Goal: Information Seeking & Learning: Find specific page/section

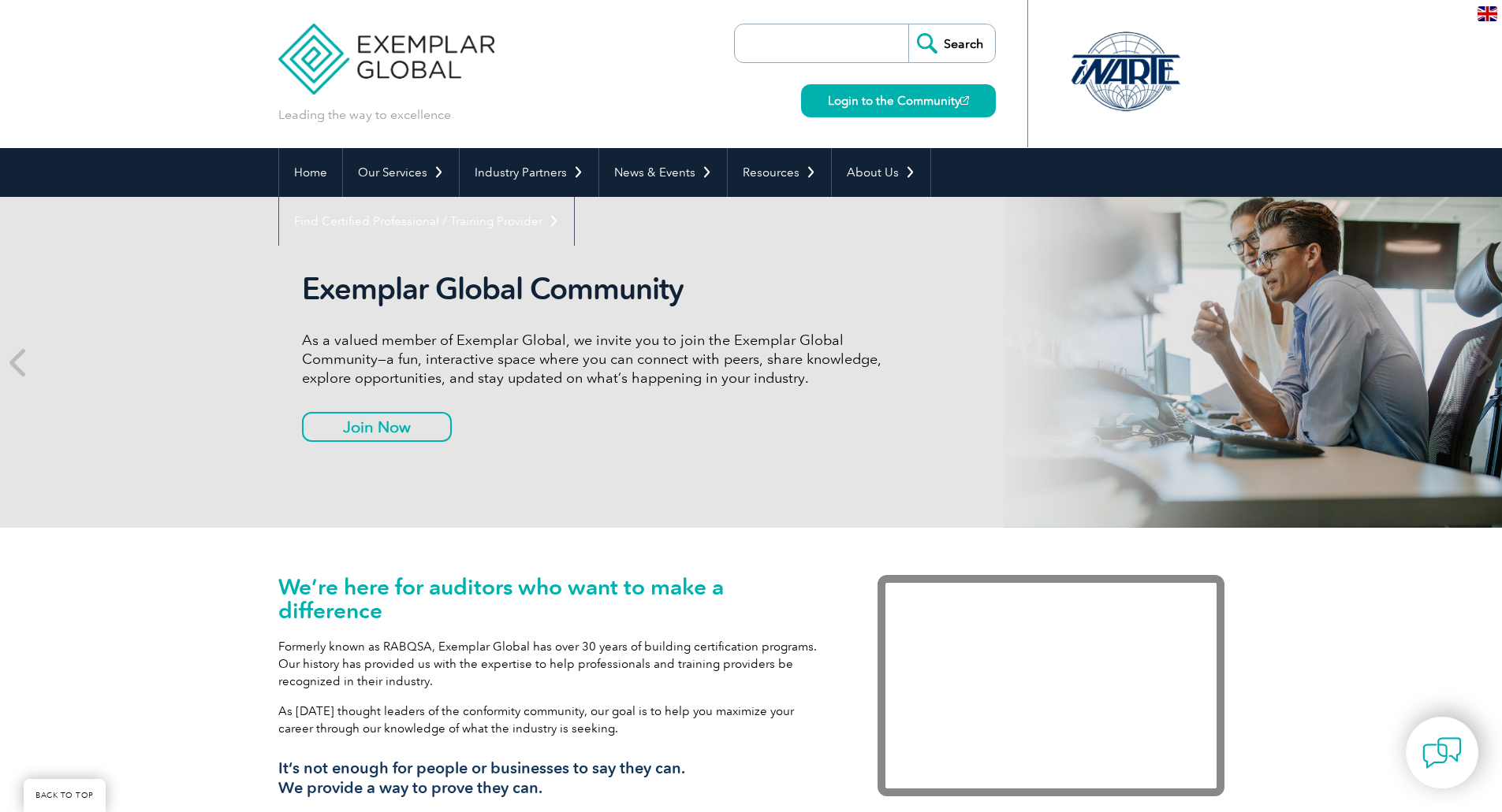
scroll to position [742, 0]
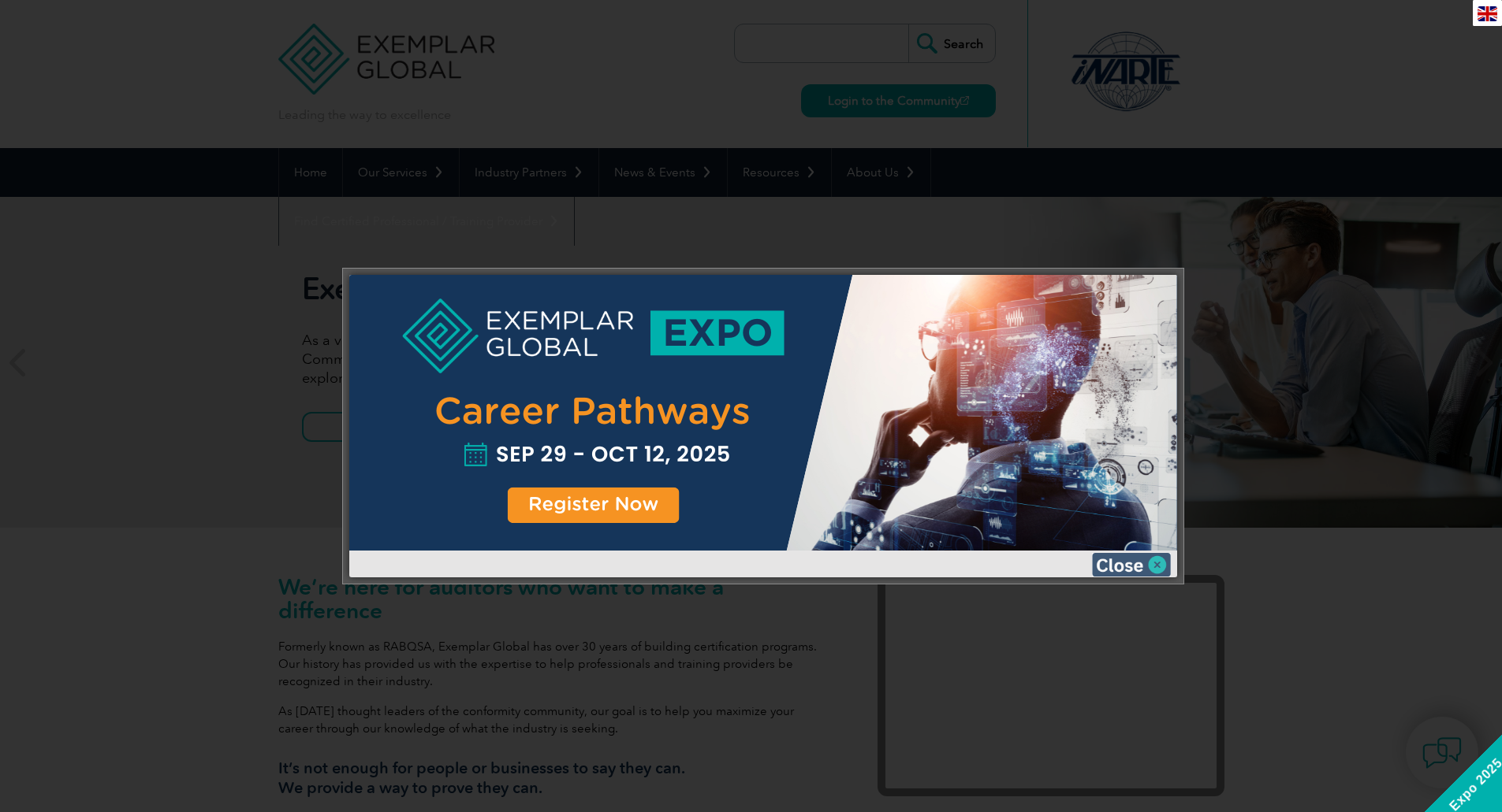
click at [1159, 565] on img at bounding box center [1131, 564] width 79 height 23
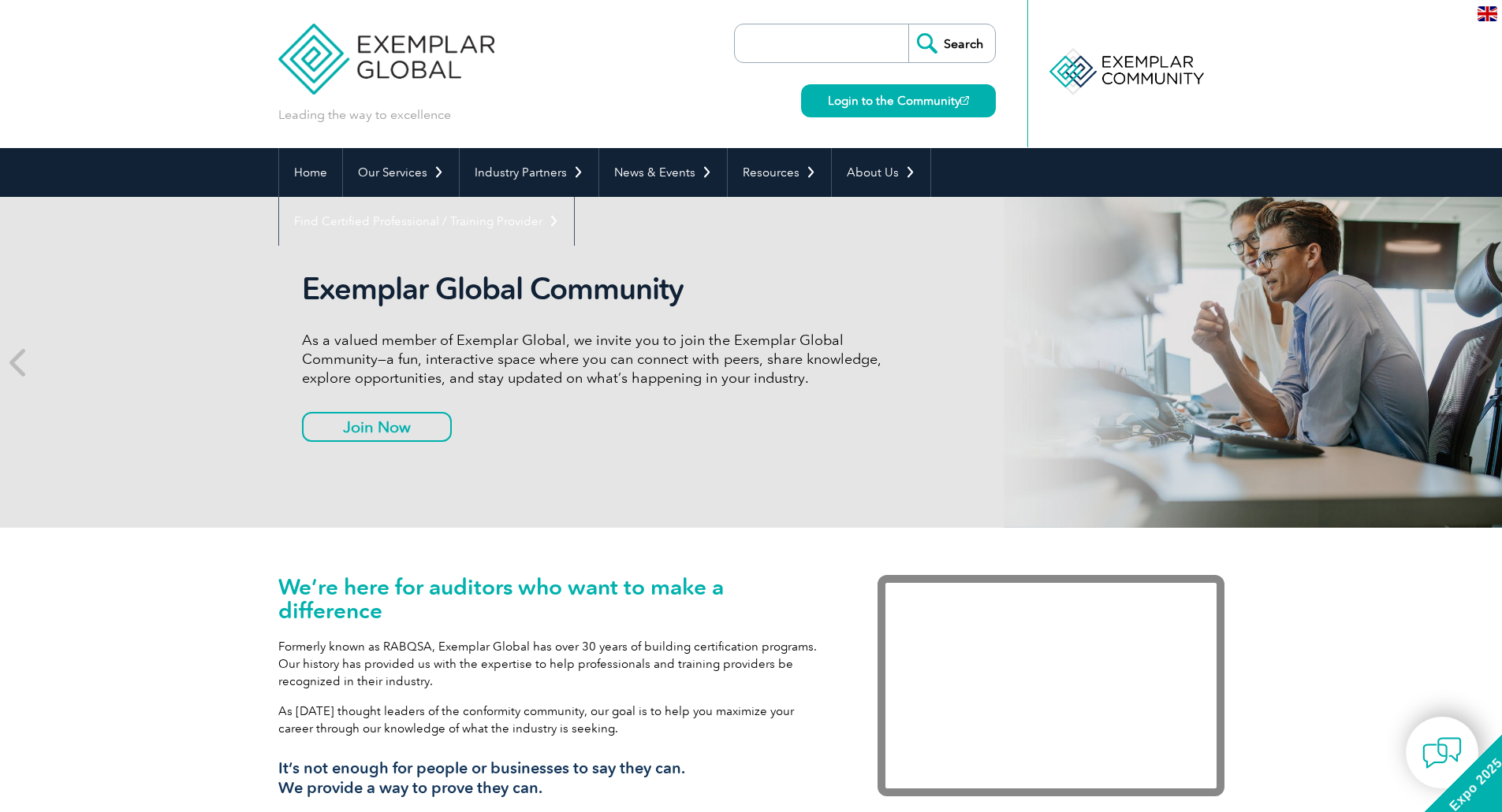
click at [628, 579] on h1 "We’re here for auditors who want to make a difference" at bounding box center [554, 598] width 552 height 47
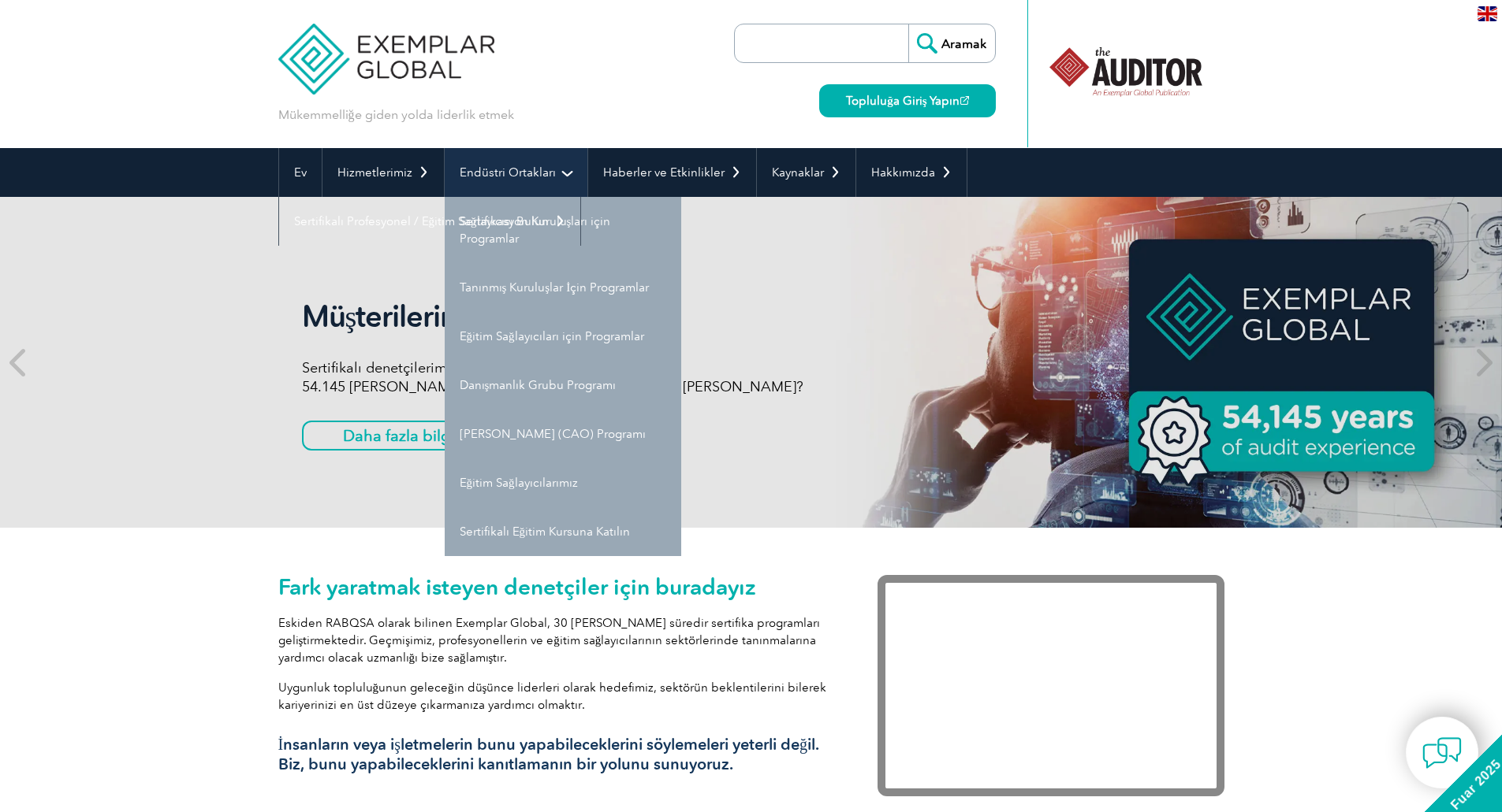
click at [560, 178] on link "Endüstri Ortakları" at bounding box center [516, 173] width 143 height 49
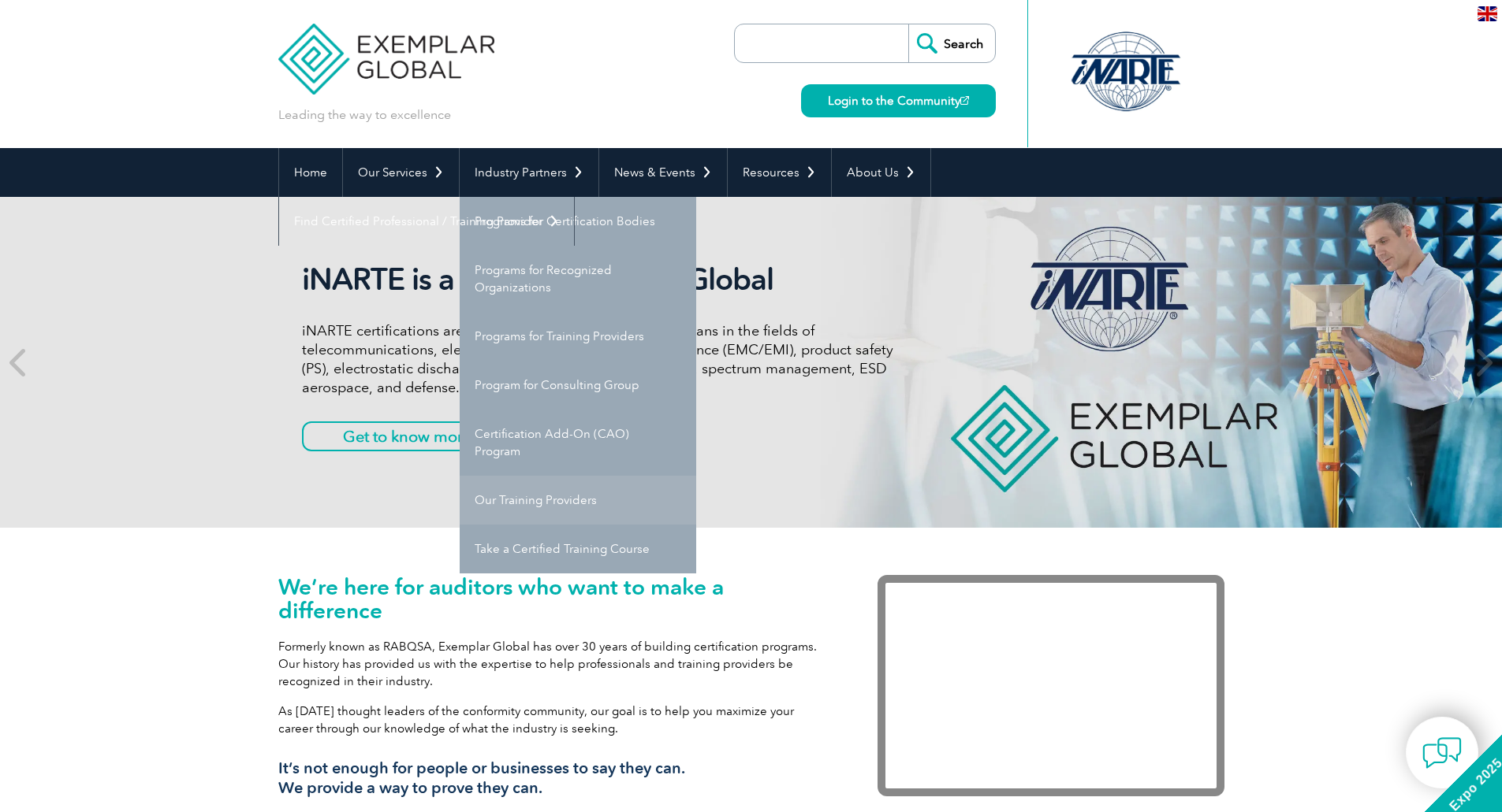
click at [544, 508] on link "Our Training Providers" at bounding box center [578, 500] width 236 height 49
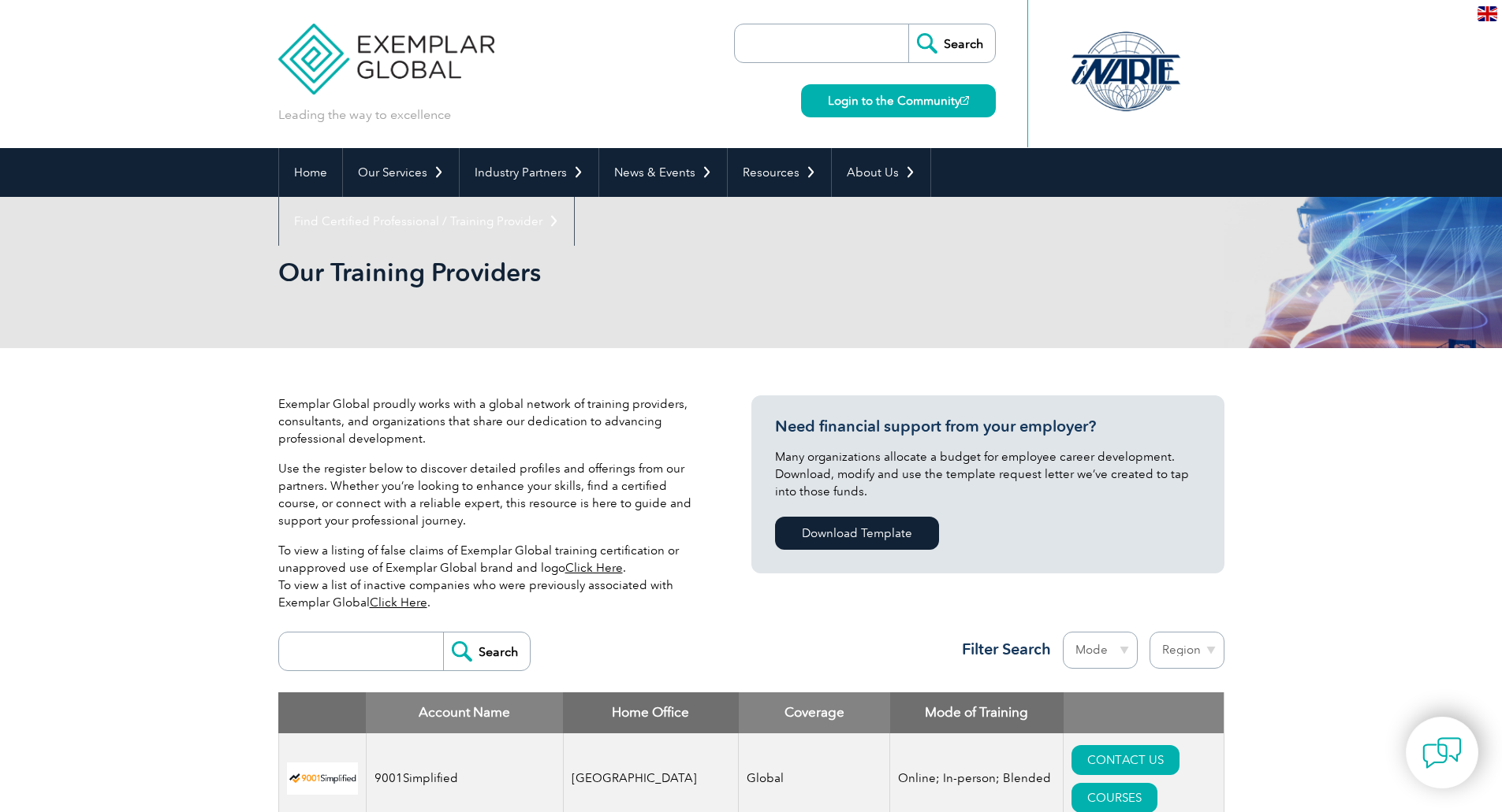
click at [382, 656] on input "search" at bounding box center [365, 652] width 156 height 38
type input "bilgi"
click at [443, 633] on input "Search" at bounding box center [486, 652] width 86 height 38
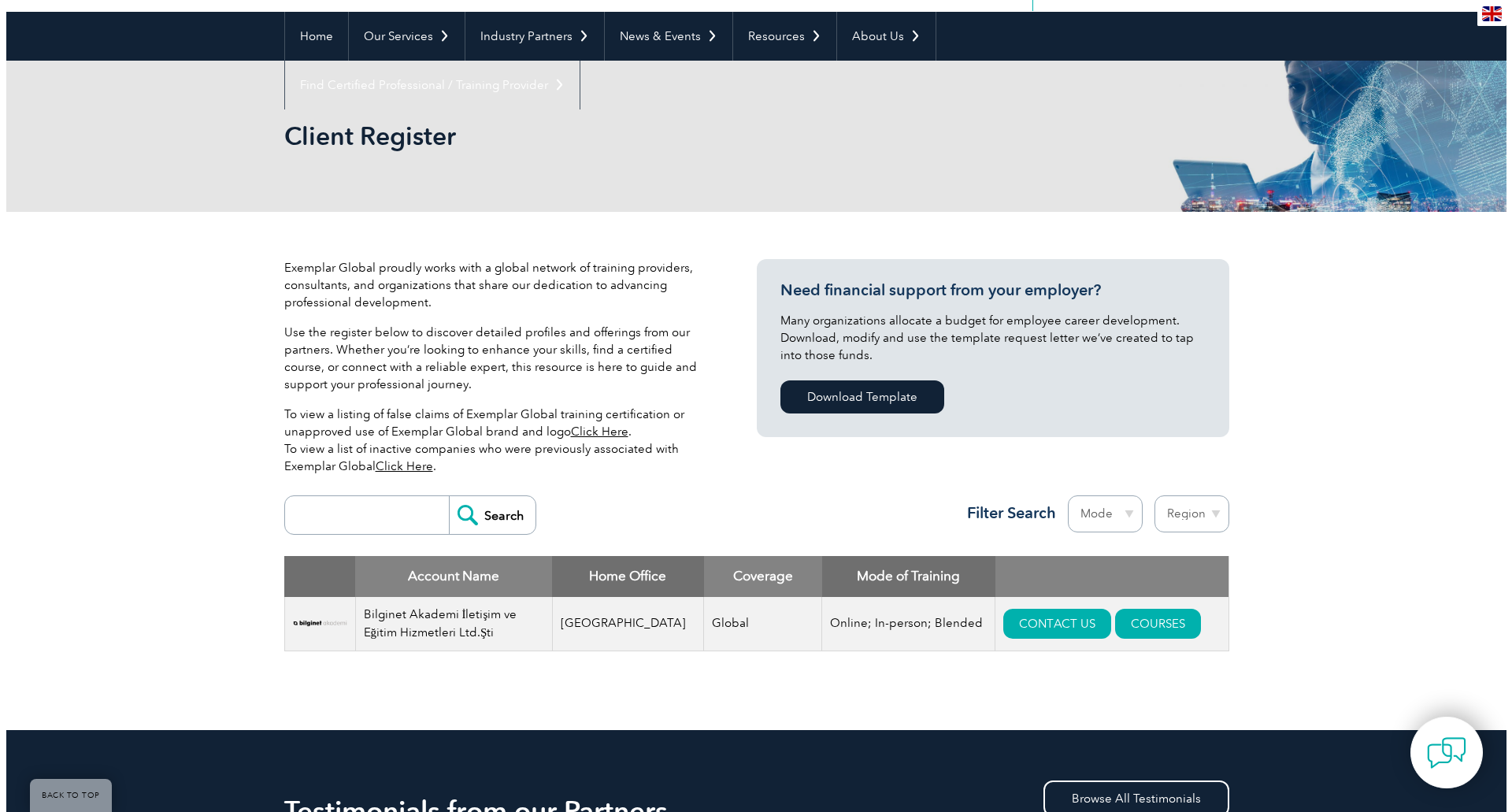
scroll to position [236, 0]
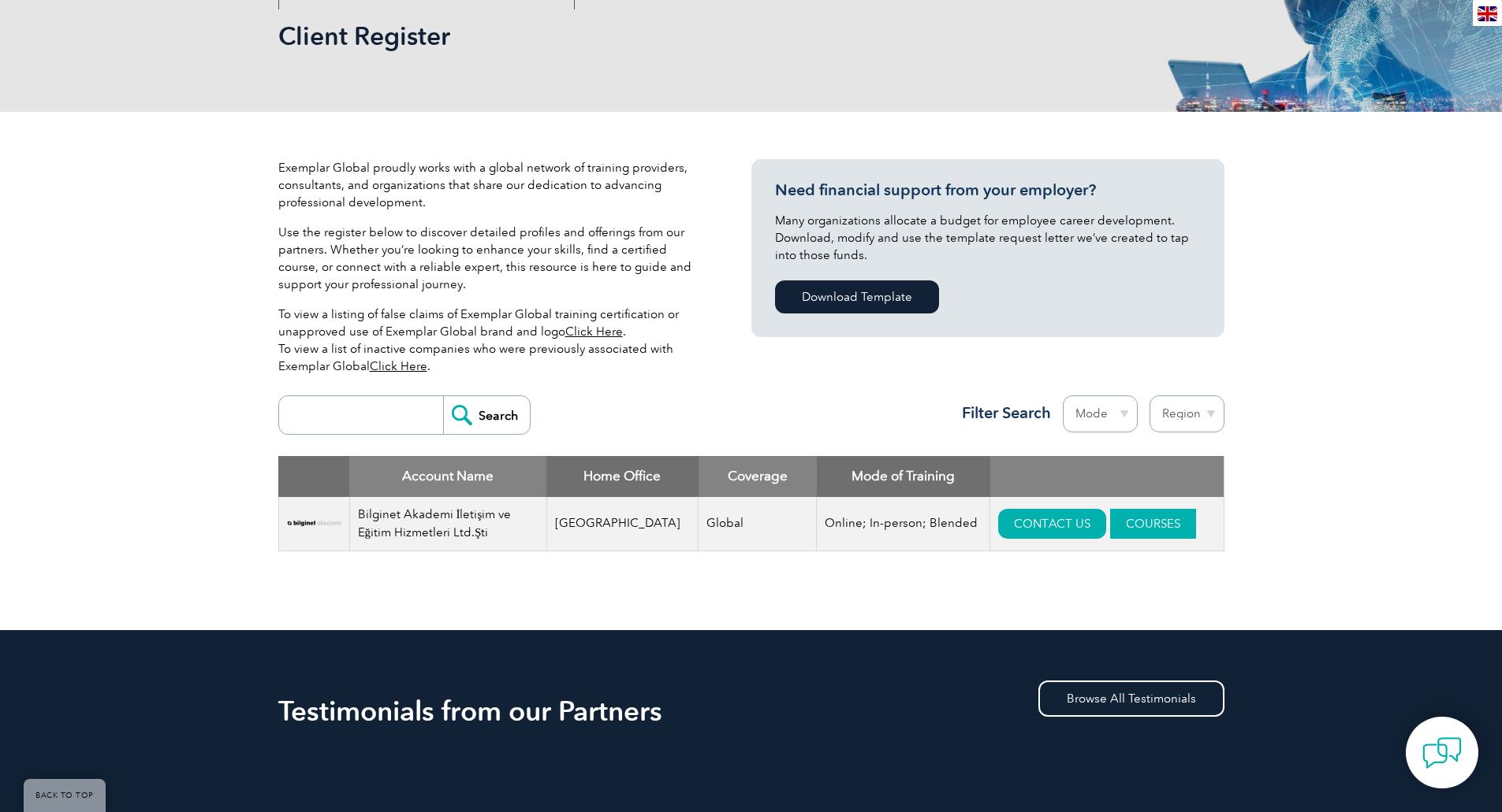
click at [1121, 519] on link "COURSES" at bounding box center [1153, 524] width 86 height 30
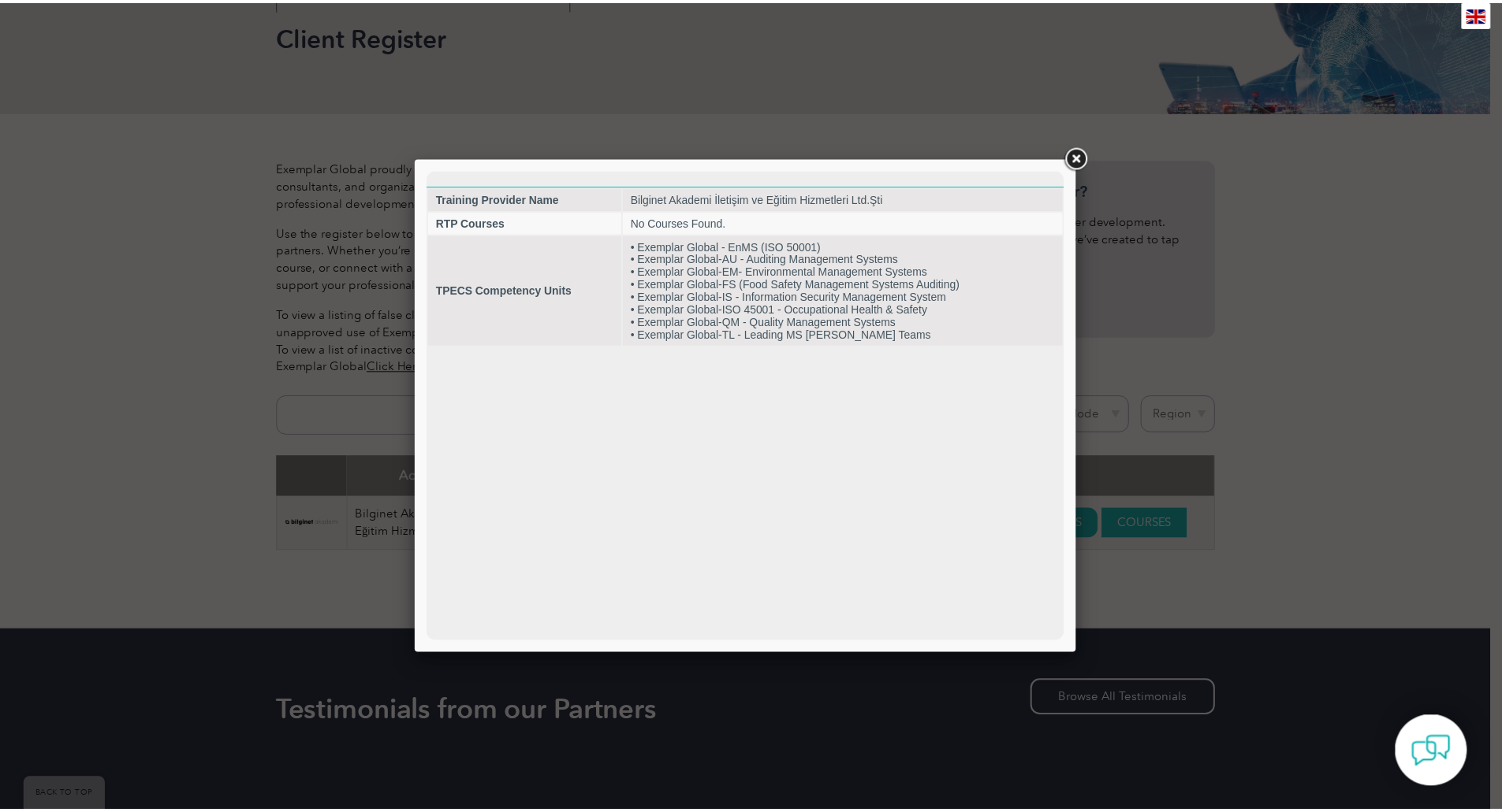
scroll to position [0, 0]
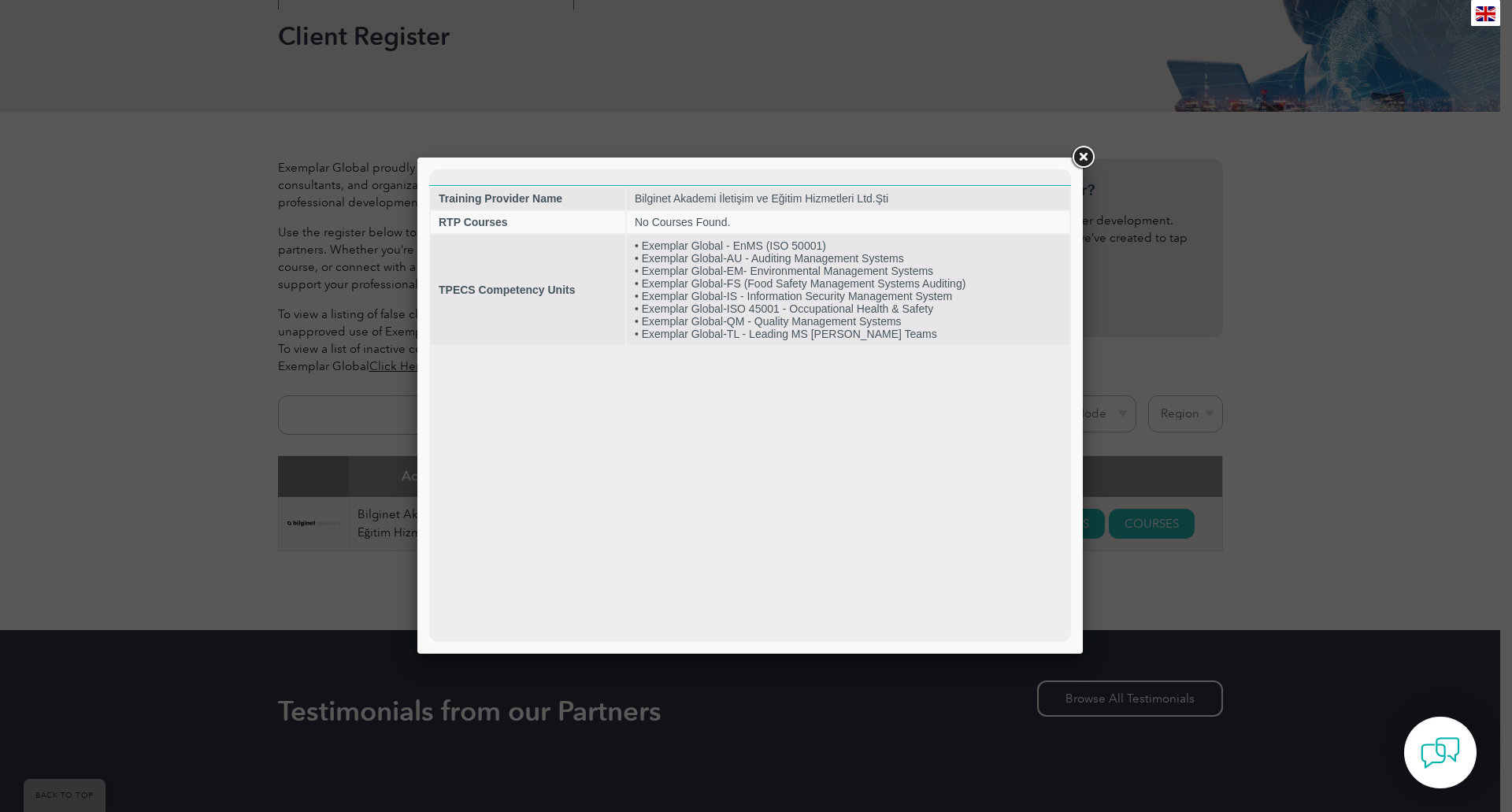
click at [1086, 162] on link at bounding box center [1083, 158] width 28 height 28
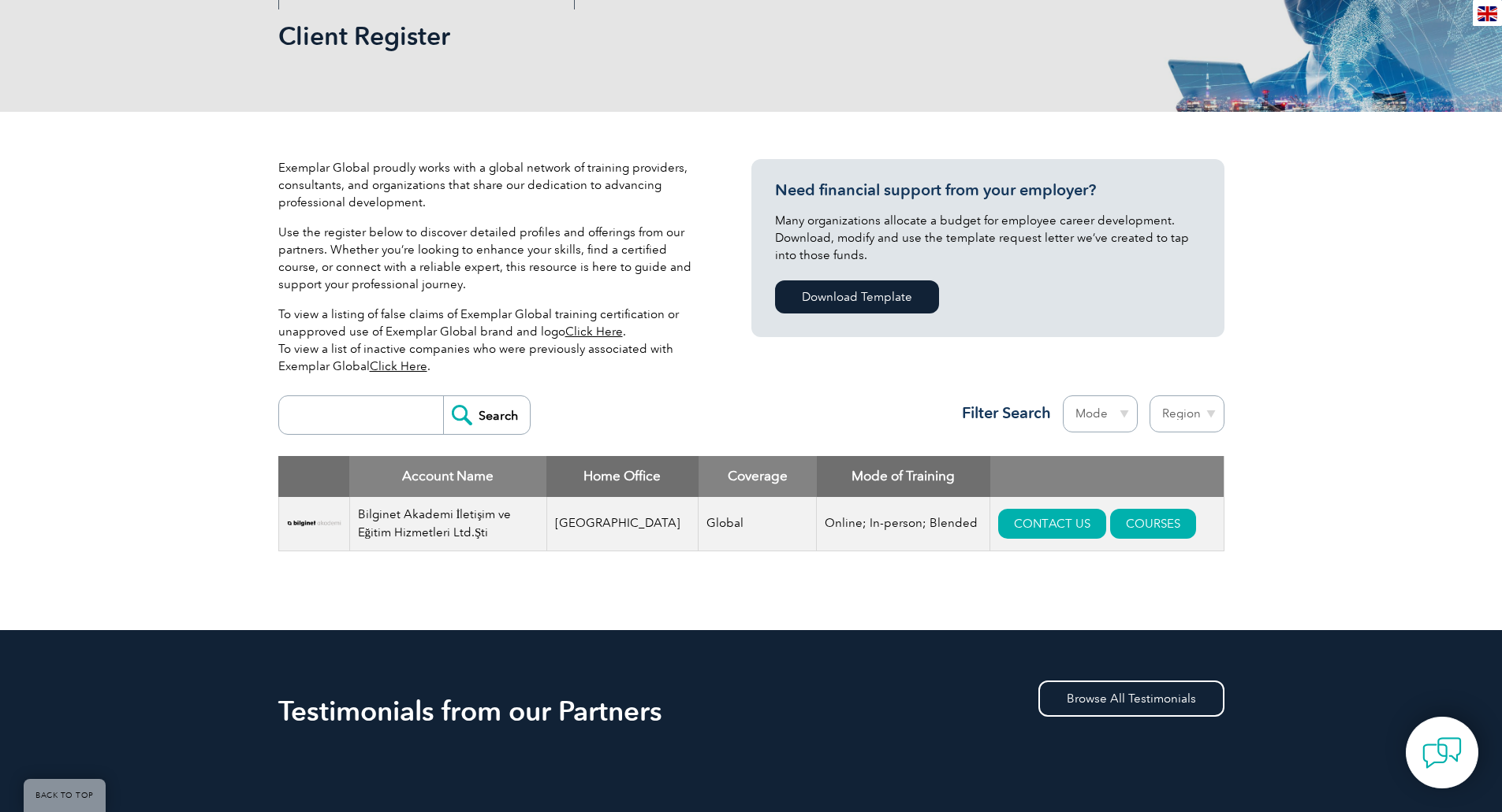
click at [1332, 625] on div "Exemplar Global proudly works with a global network of training providers, cons…" at bounding box center [751, 370] width 1502 height 519
click at [368, 411] on input "search" at bounding box center [365, 415] width 156 height 38
type input "secura"
click at [443, 397] on input "Search" at bounding box center [486, 415] width 86 height 38
click at [475, 431] on input "Search" at bounding box center [486, 415] width 86 height 38
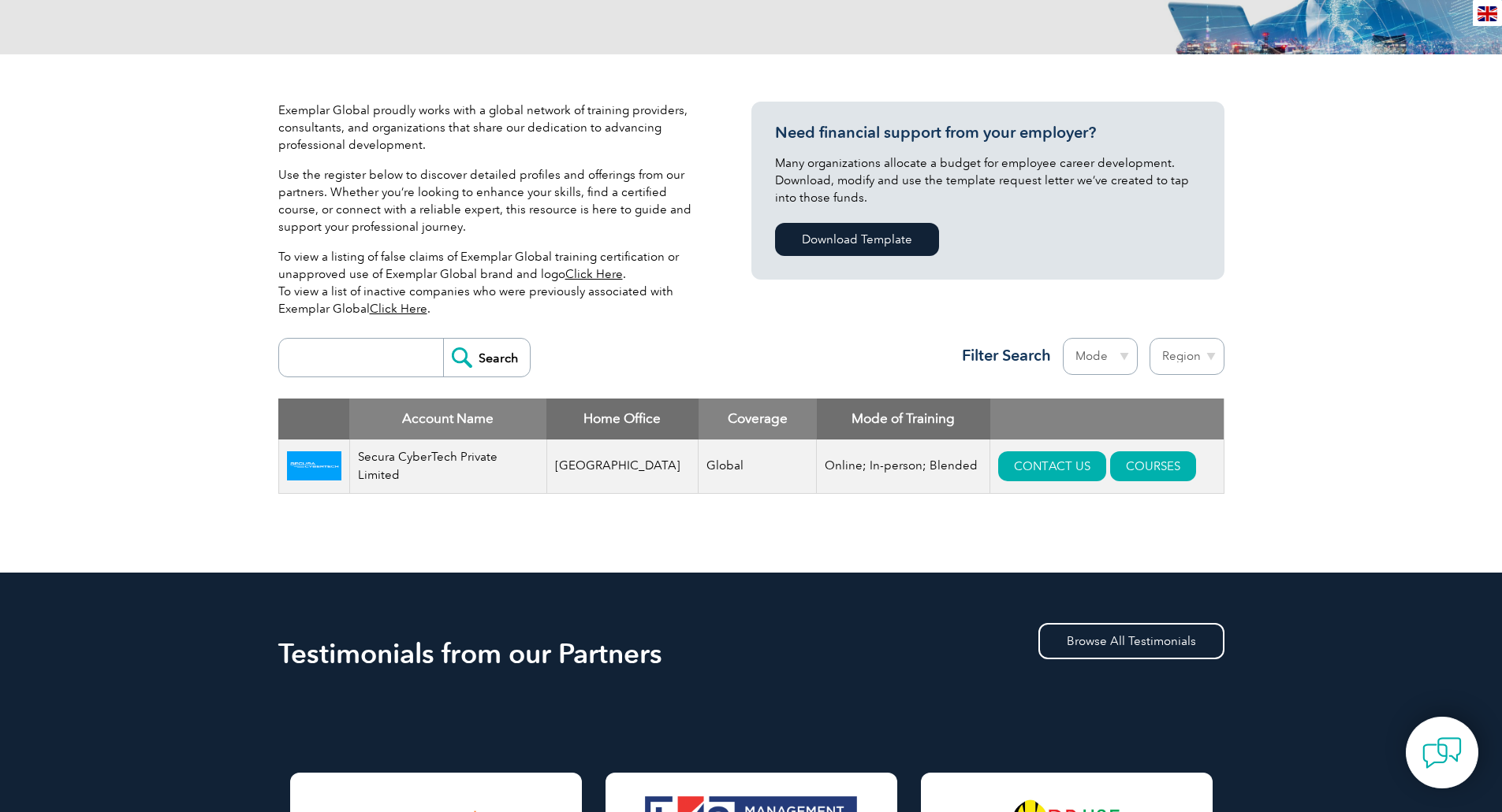
scroll to position [315, 0]
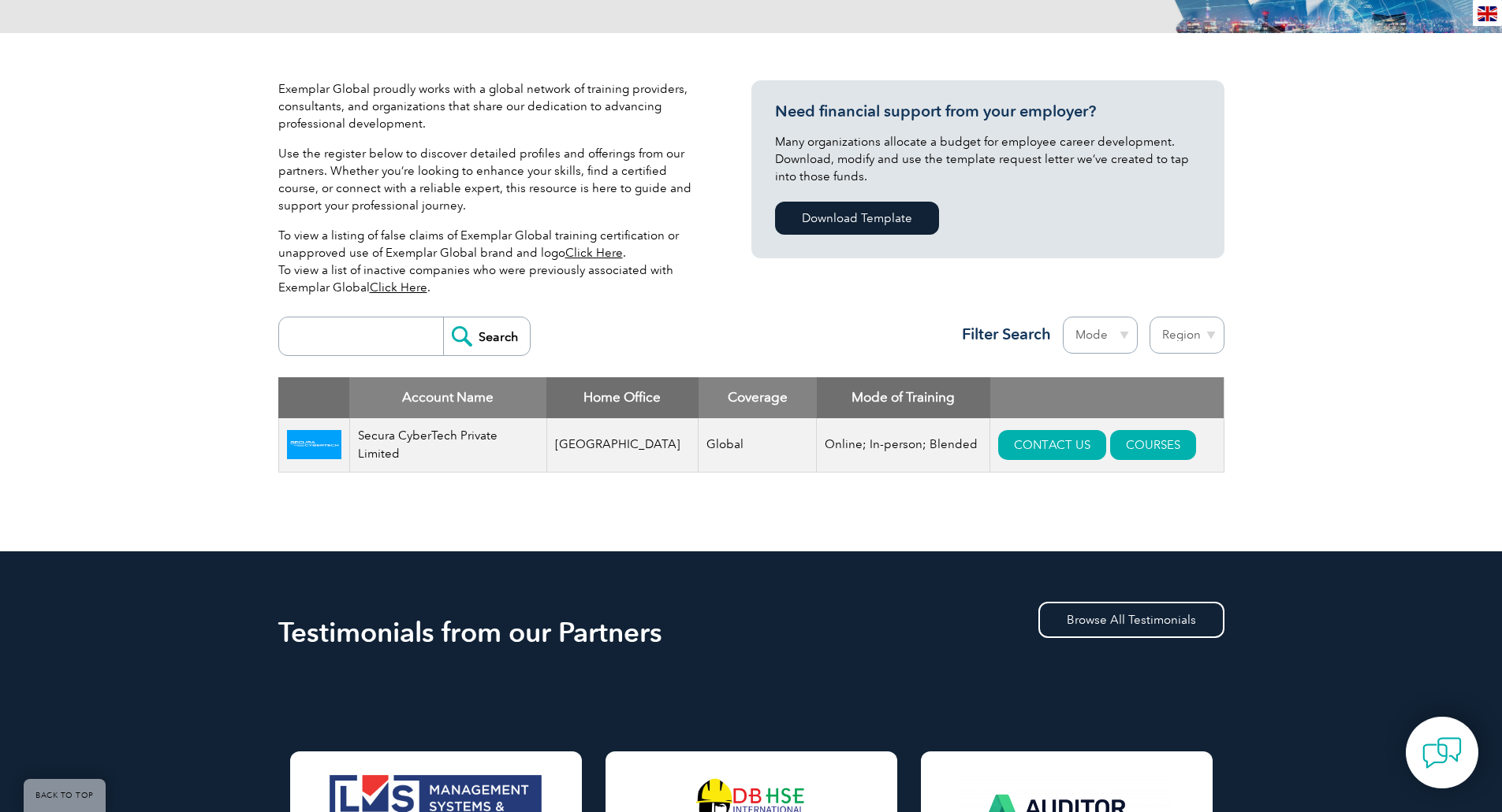
click at [324, 453] on img at bounding box center [314, 445] width 54 height 30
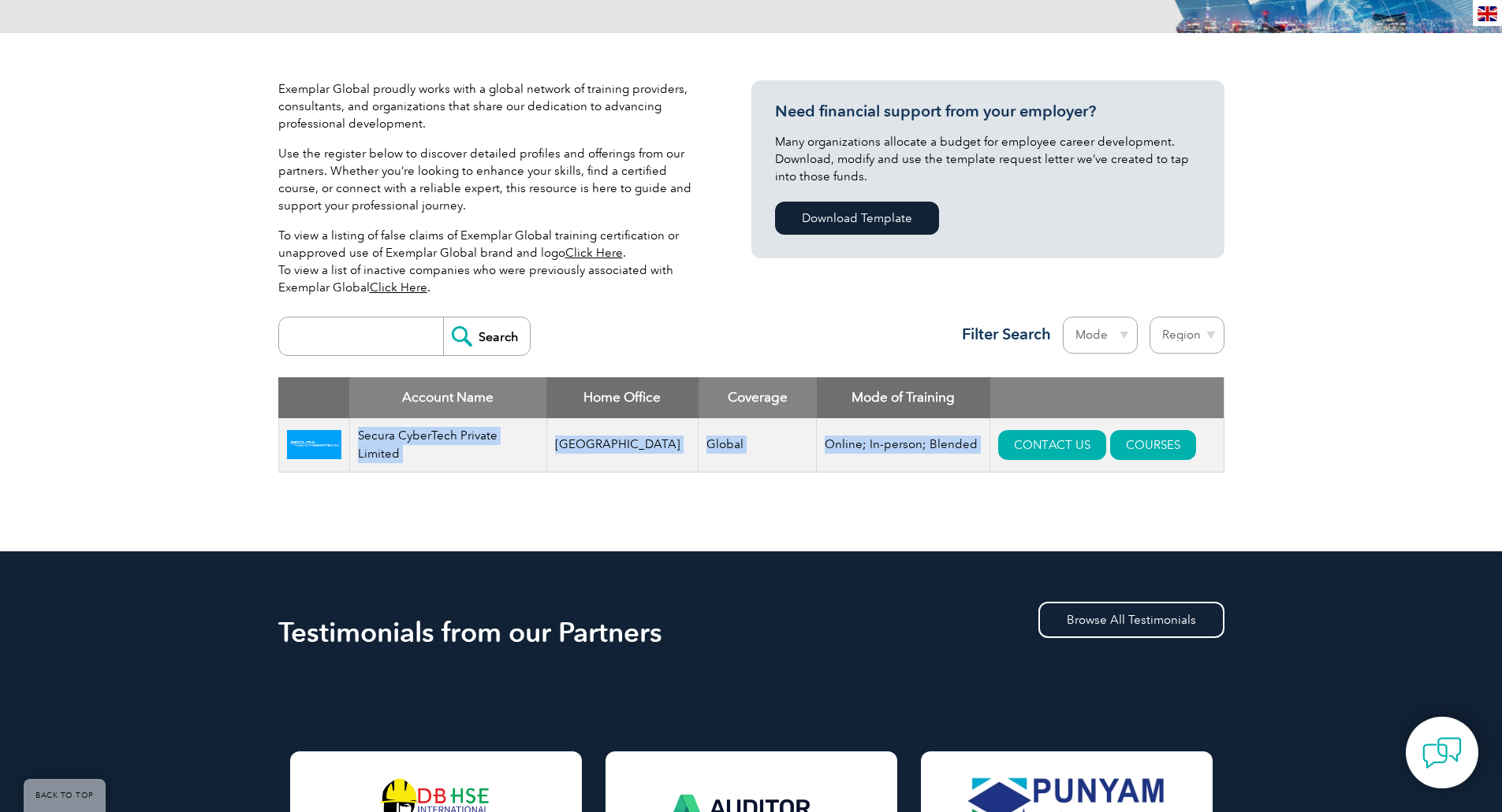
drag, startPoint x: 357, startPoint y: 444, endPoint x: 1171, endPoint y: 465, distance: 814.3
click at [1171, 465] on tr "Secura CyberTech Private Limited [GEOGRAPHIC_DATA] Global Online; In-person; Bl…" at bounding box center [751, 445] width 945 height 54
click at [1007, 531] on div "Exemplar Global proudly works with a global network of training providers, cons…" at bounding box center [751, 292] width 946 height 519
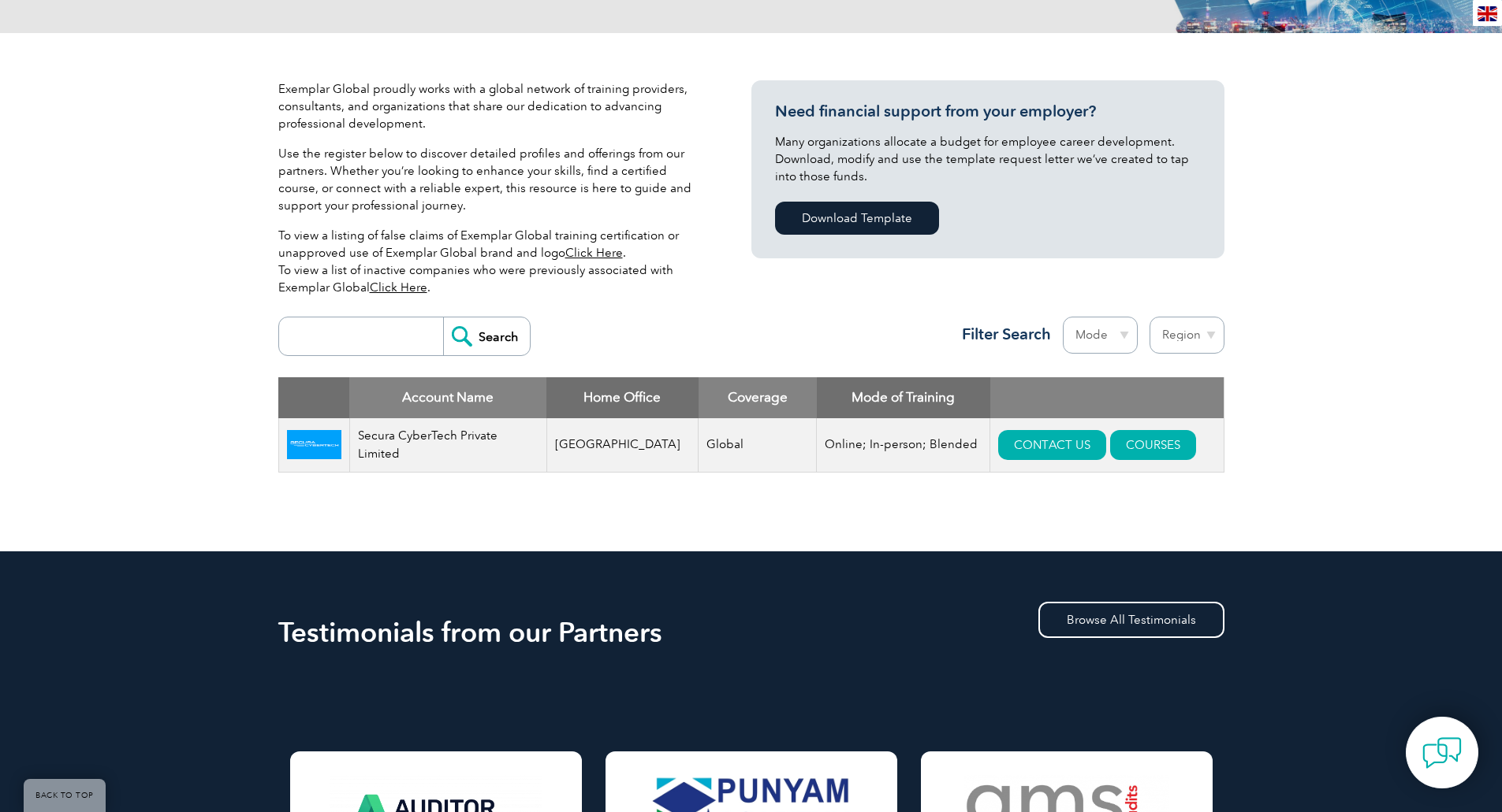
click at [927, 532] on div "Exemplar Global proudly works with a global network of training providers, cons…" at bounding box center [751, 292] width 946 height 519
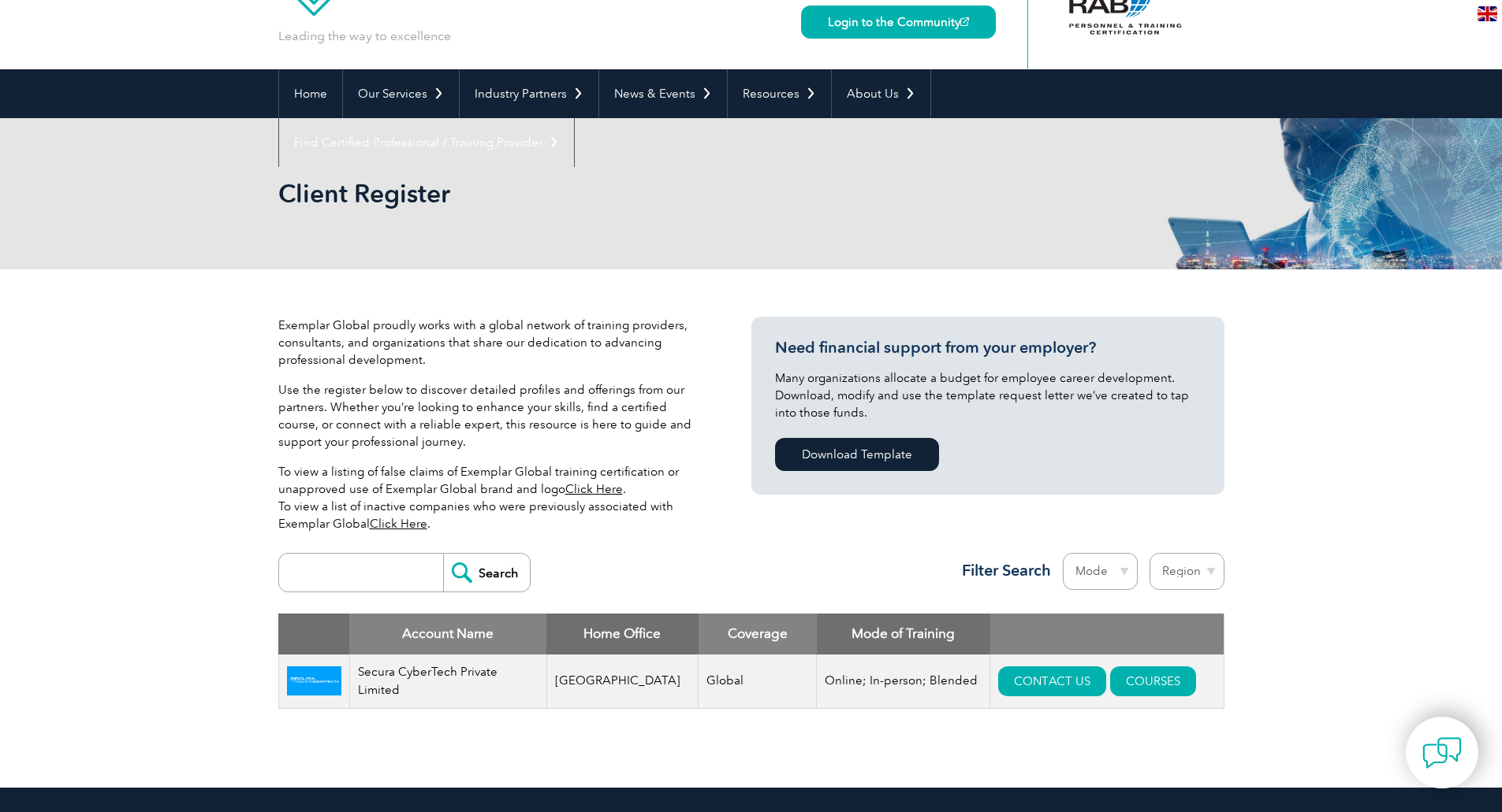
scroll to position [0, 0]
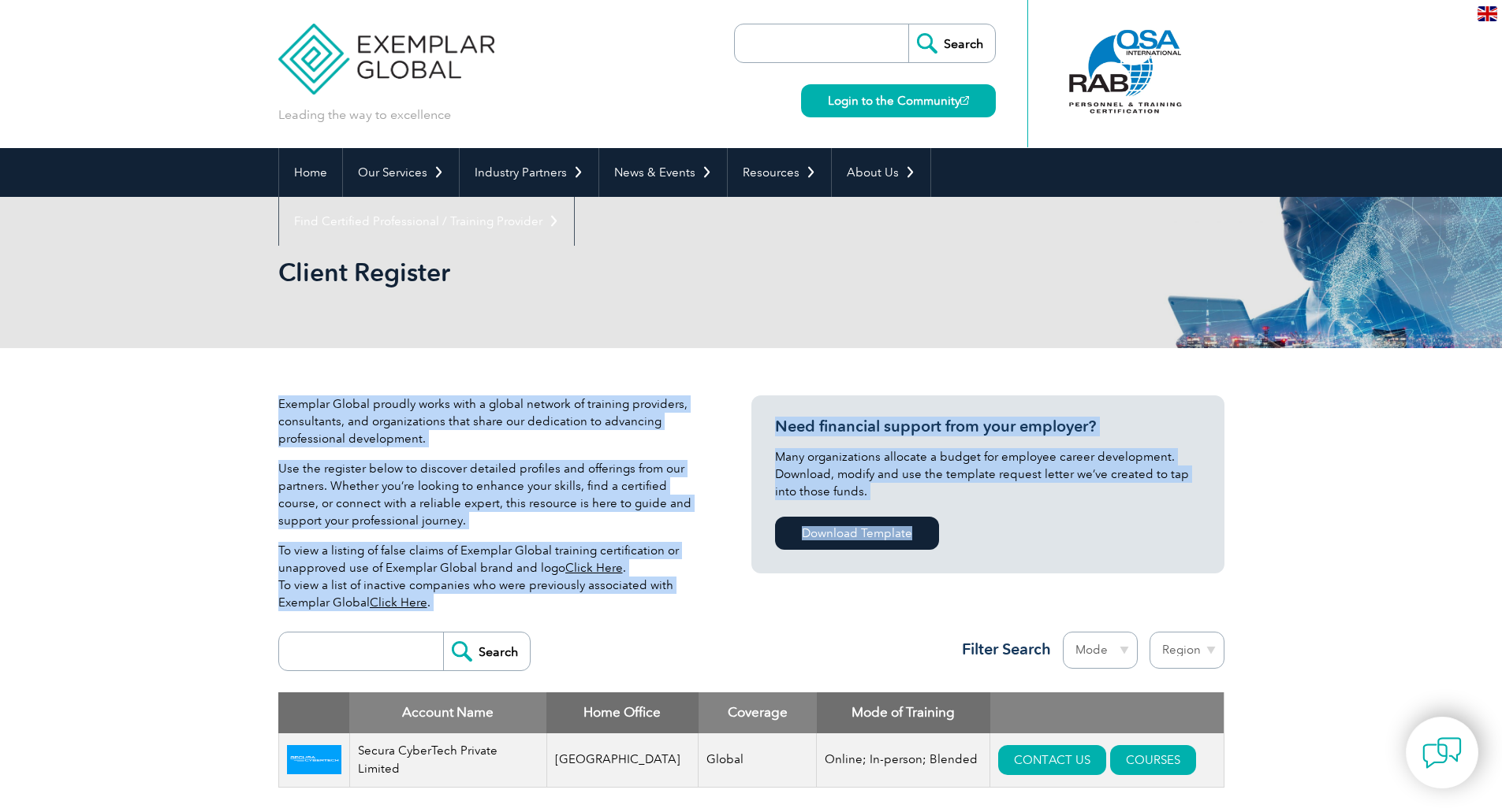
drag, startPoint x: 613, startPoint y: 634, endPoint x: 242, endPoint y: 387, distance: 445.7
click at [242, 387] on div "Exemplar Global proudly works with a global network of training providers, cons…" at bounding box center [751, 607] width 1502 height 519
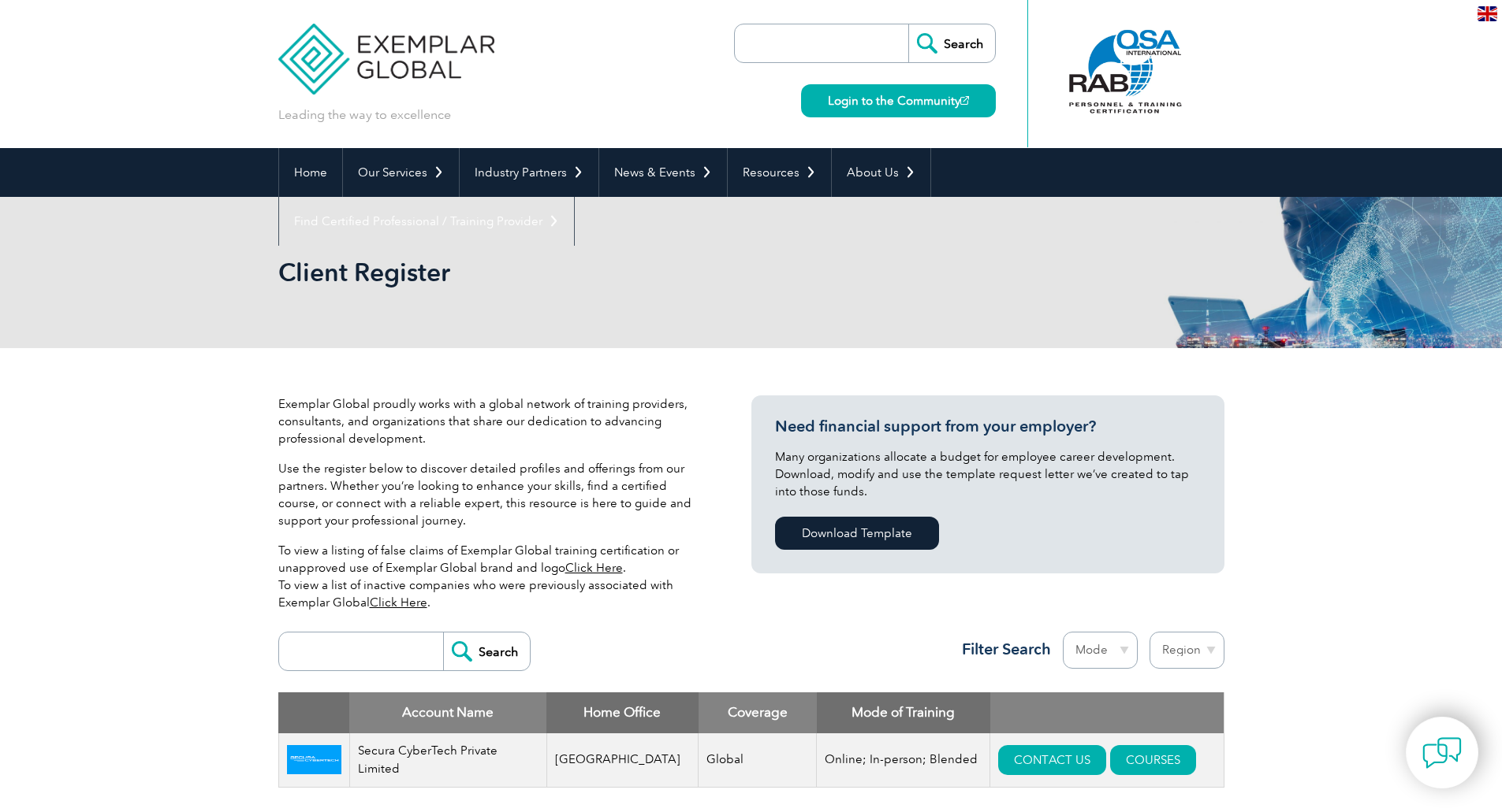
click at [231, 416] on div "Exemplar Global proudly works with a global network of training providers, cons…" at bounding box center [751, 607] width 1502 height 519
